Goal: Task Accomplishment & Management: Manage account settings

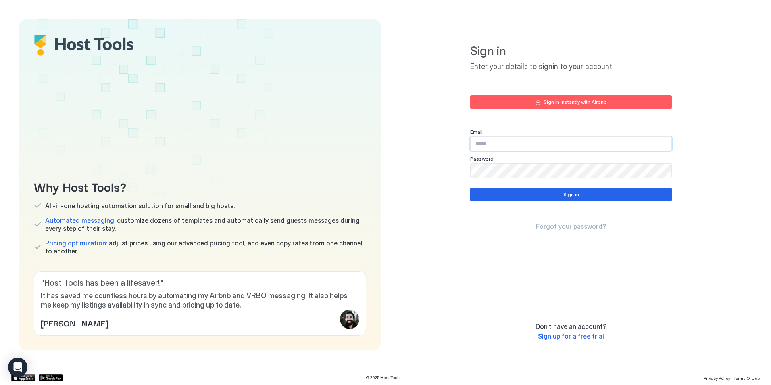
click at [531, 148] on input "Input Field" at bounding box center [570, 144] width 201 height 14
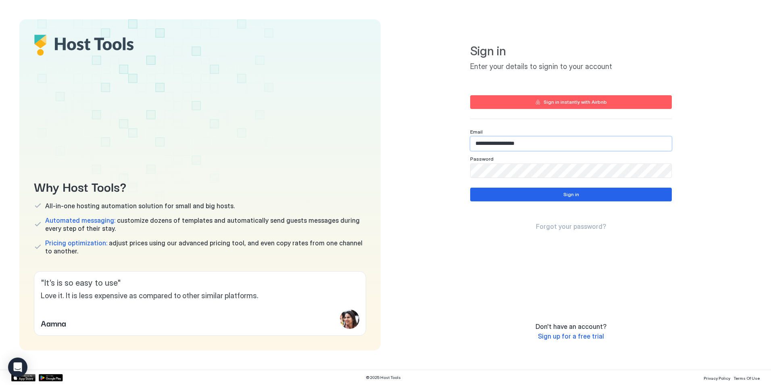
type input "**********"
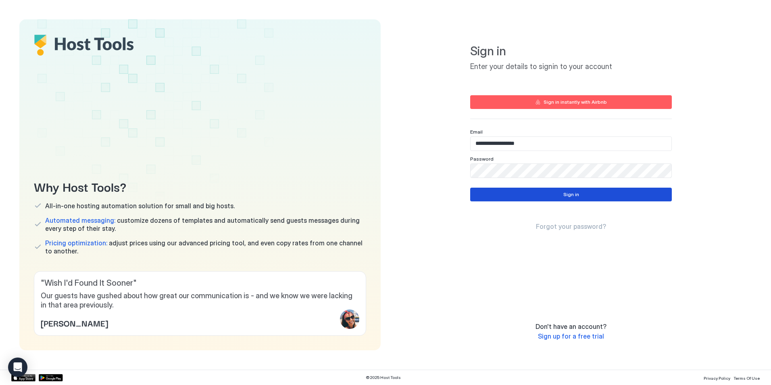
click at [566, 196] on div "Sign in" at bounding box center [571, 194] width 16 height 7
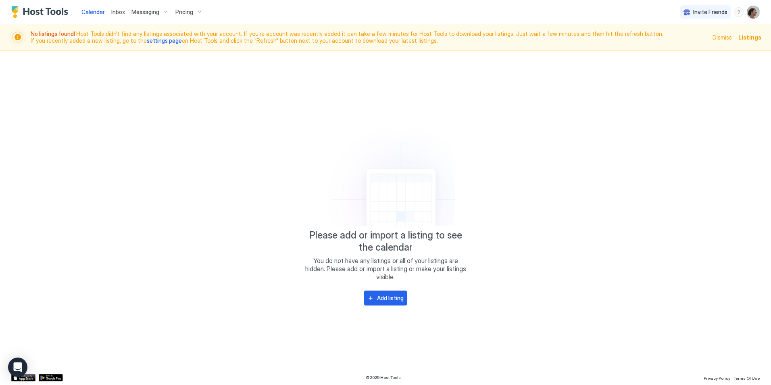
click at [751, 12] on img "User profile" at bounding box center [753, 12] width 13 height 13
click at [674, 46] on span "Settings" at bounding box center [681, 45] width 22 height 7
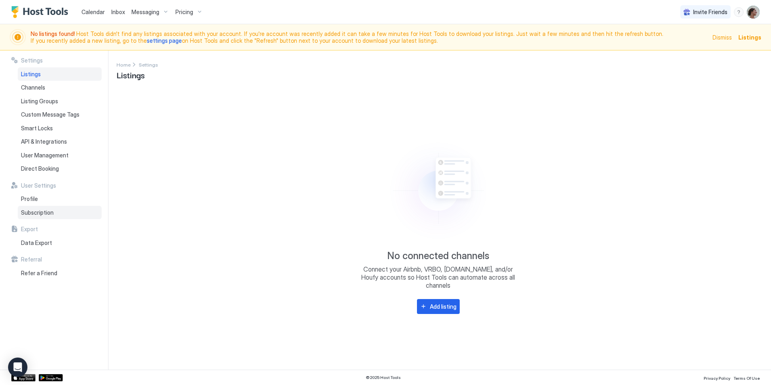
click at [46, 214] on span "Subscription" at bounding box center [37, 212] width 33 height 7
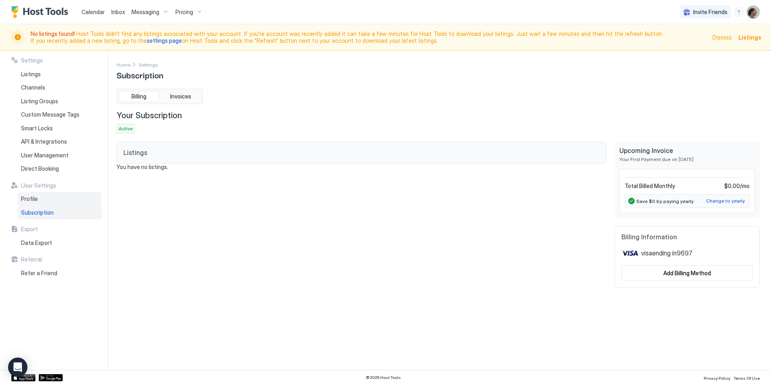
click at [28, 201] on span "Profile" at bounding box center [29, 198] width 17 height 7
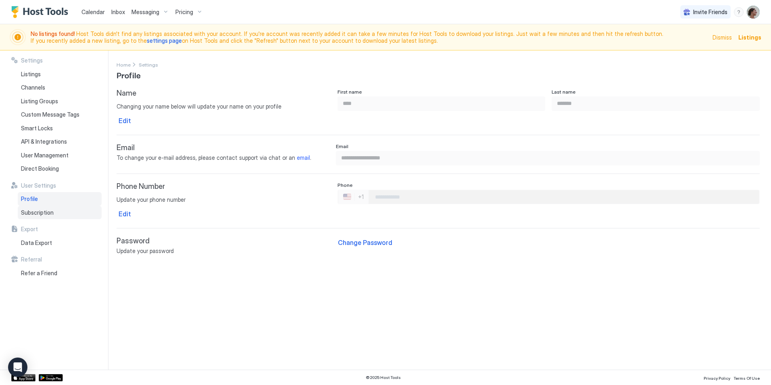
click at [42, 214] on span "Subscription" at bounding box center [37, 212] width 33 height 7
